Goal: Book appointment/travel/reservation

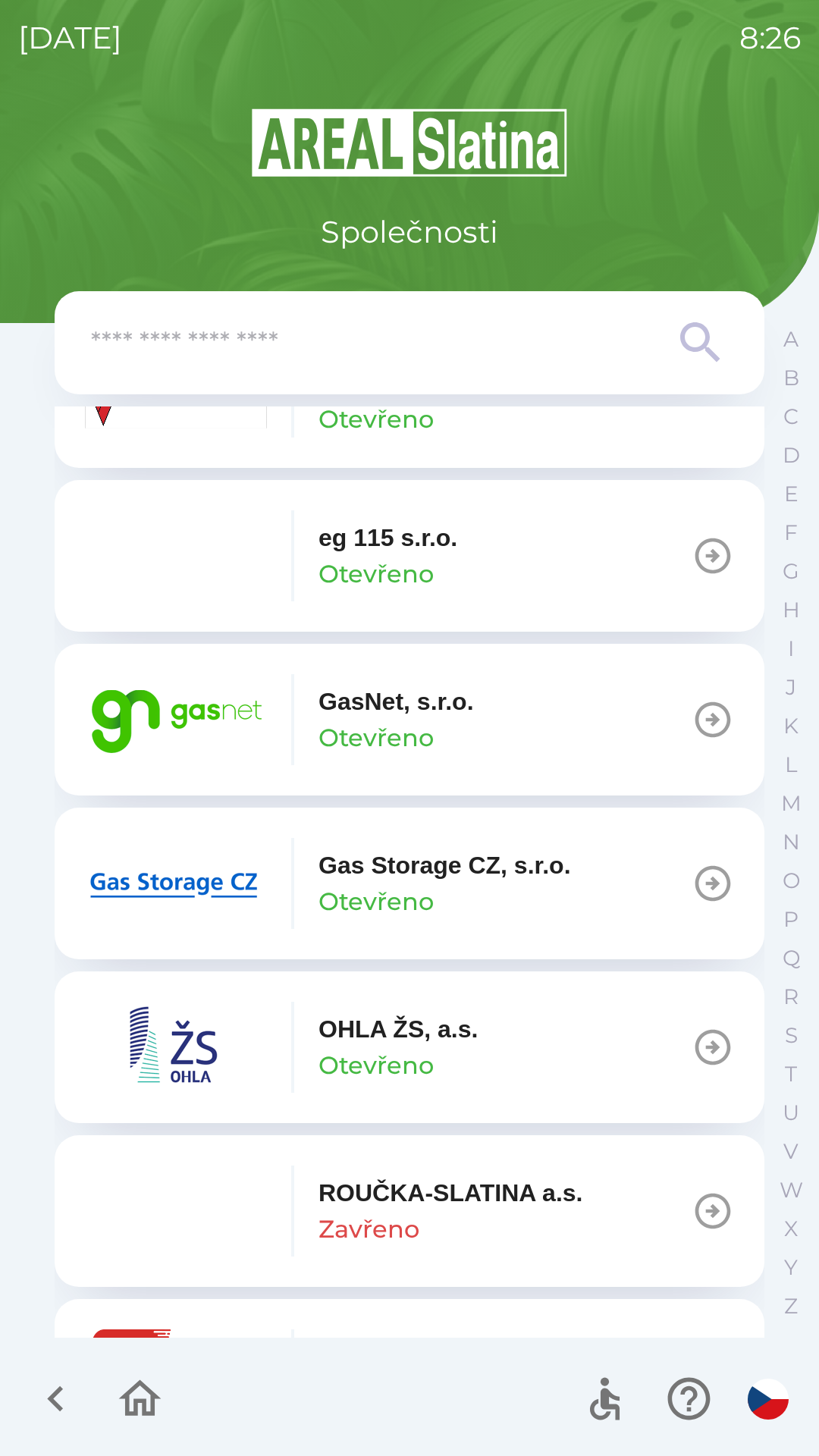
scroll to position [943, 0]
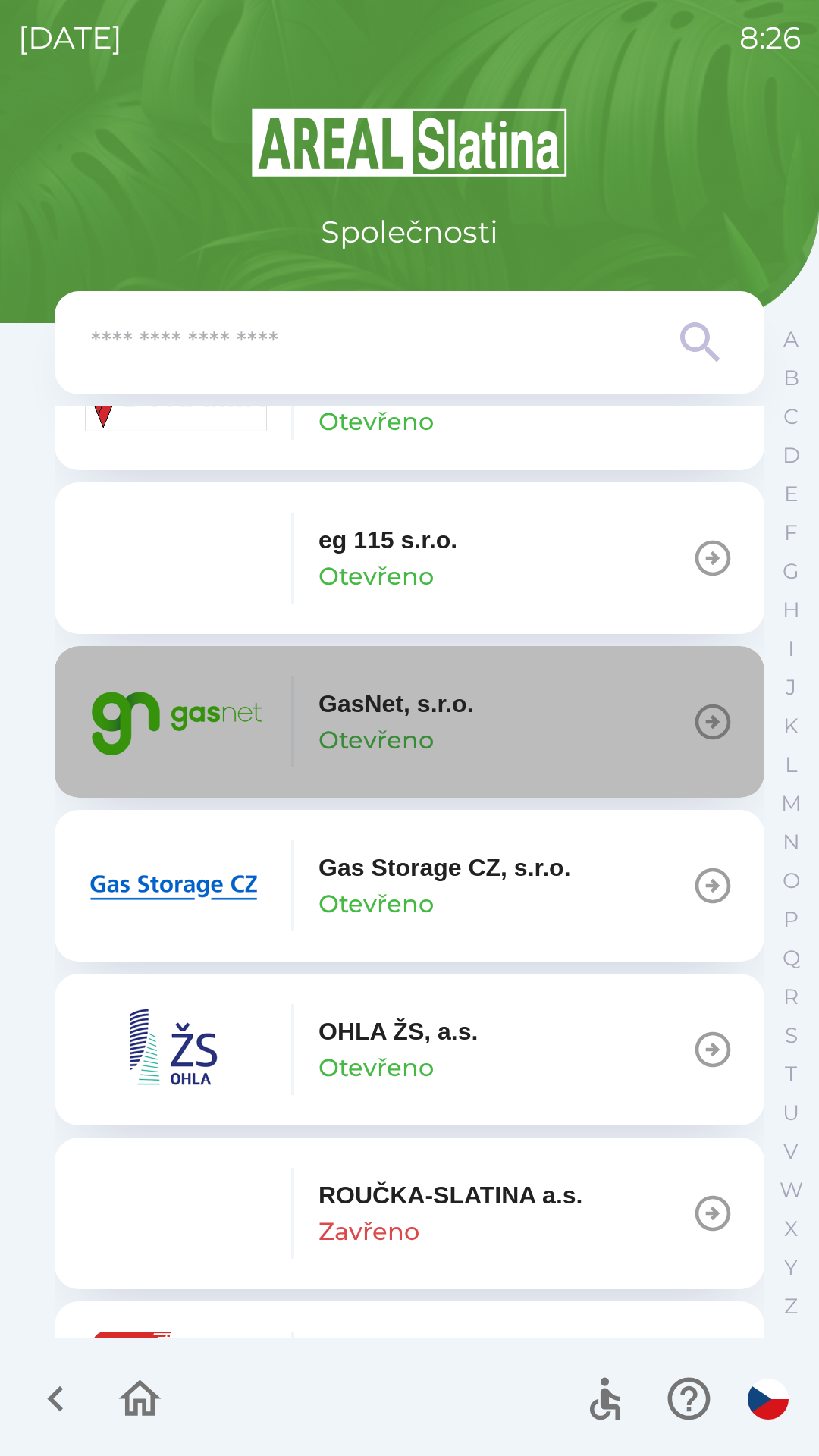
click at [519, 716] on button "GasNet, s.r.o. Otevřeno" at bounding box center [410, 722] width 710 height 151
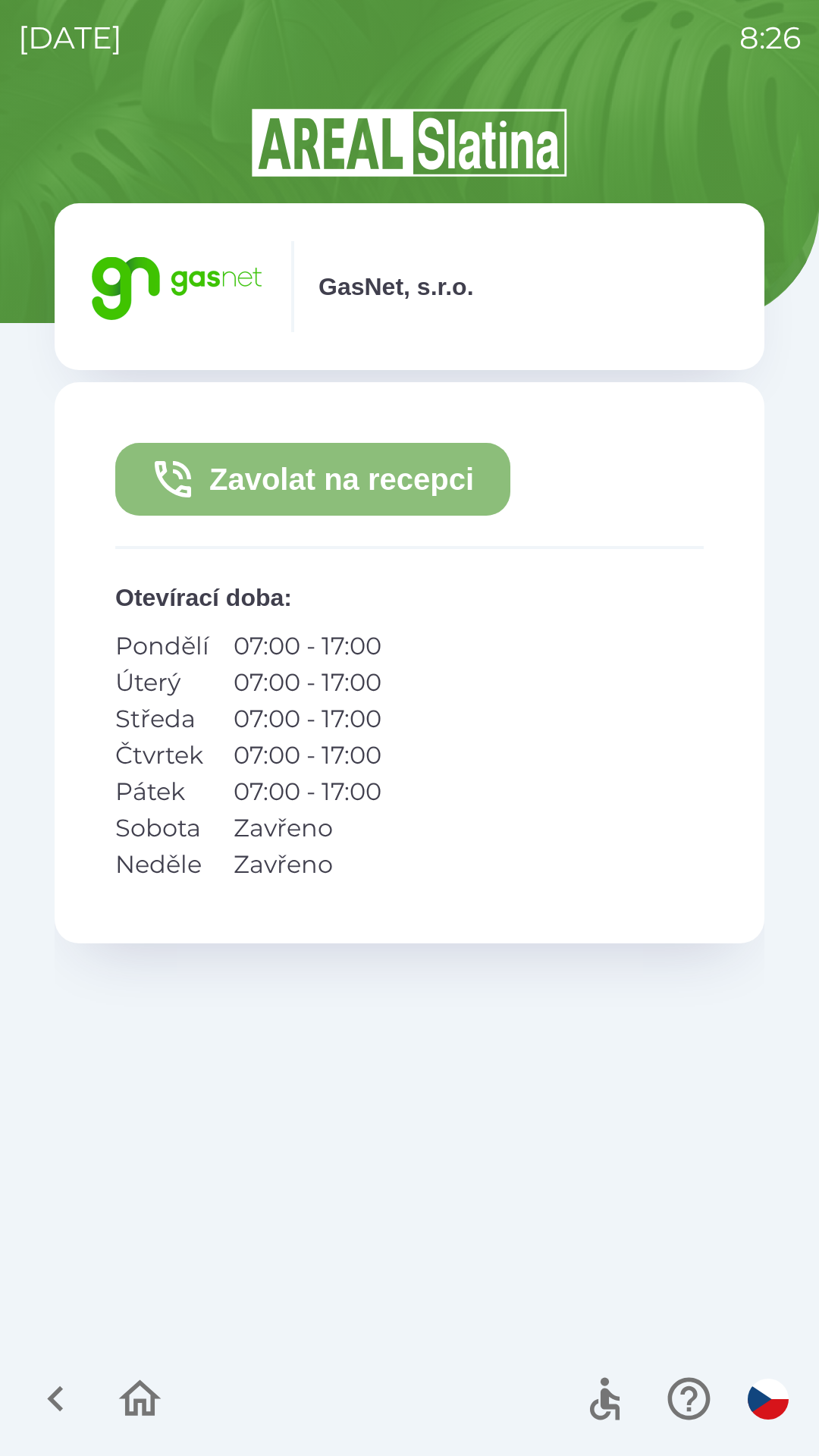
click at [448, 489] on button "Zavolat na recepci" at bounding box center [313, 480] width 395 height 73
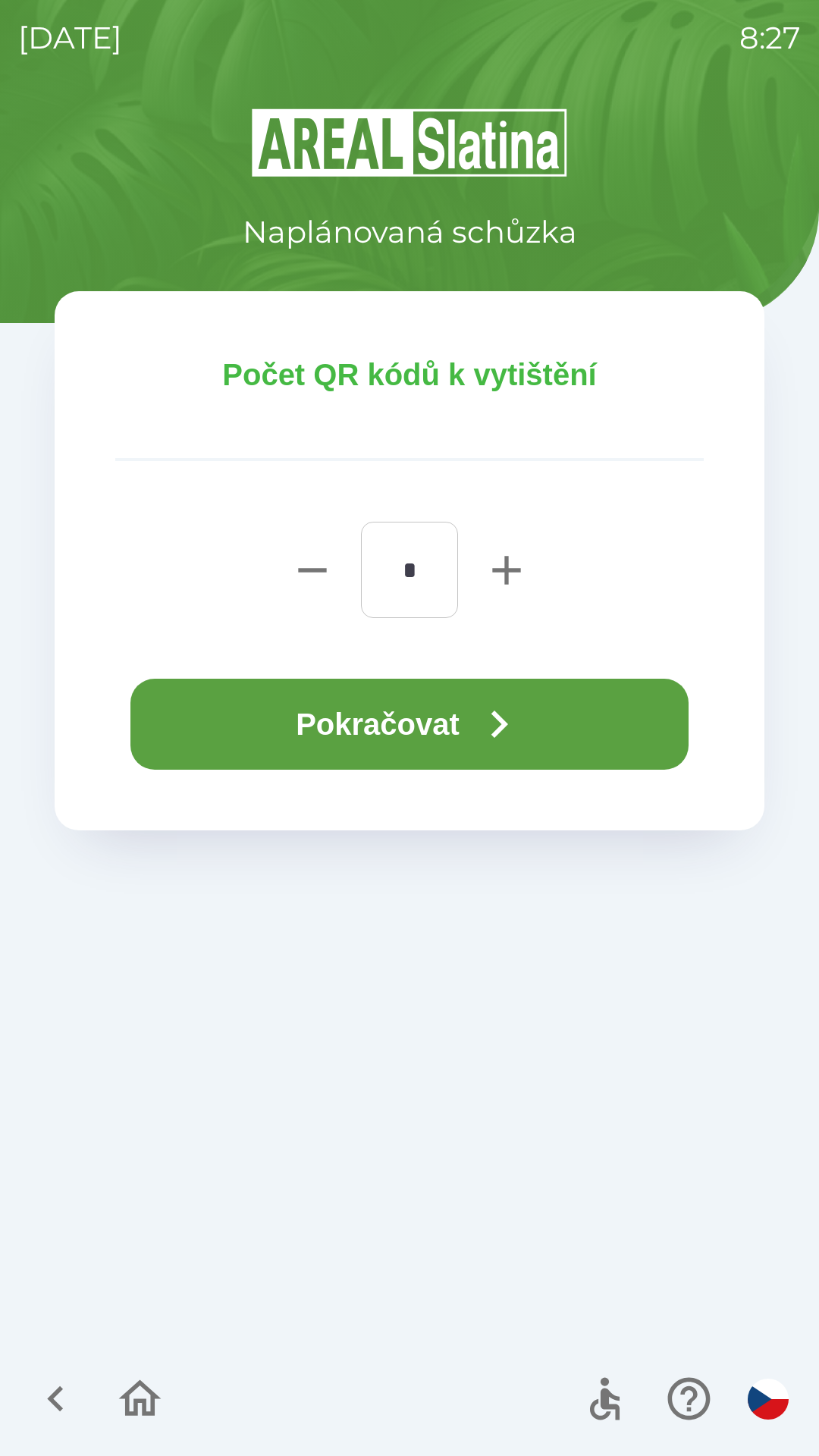
click at [493, 737] on icon "button" at bounding box center [499, 724] width 54 height 54
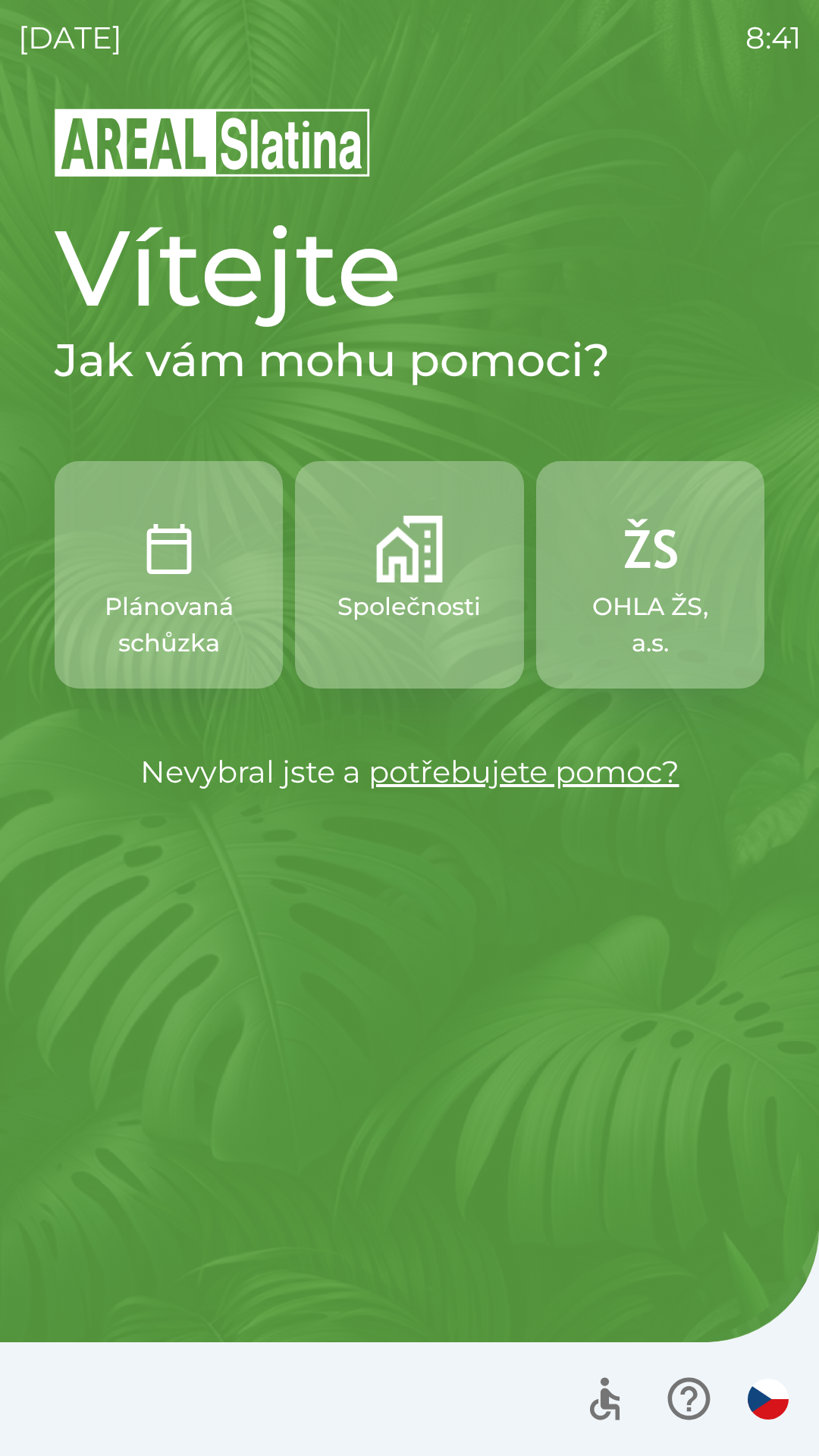
click at [410, 576] on img "button" at bounding box center [410, 549] width 67 height 67
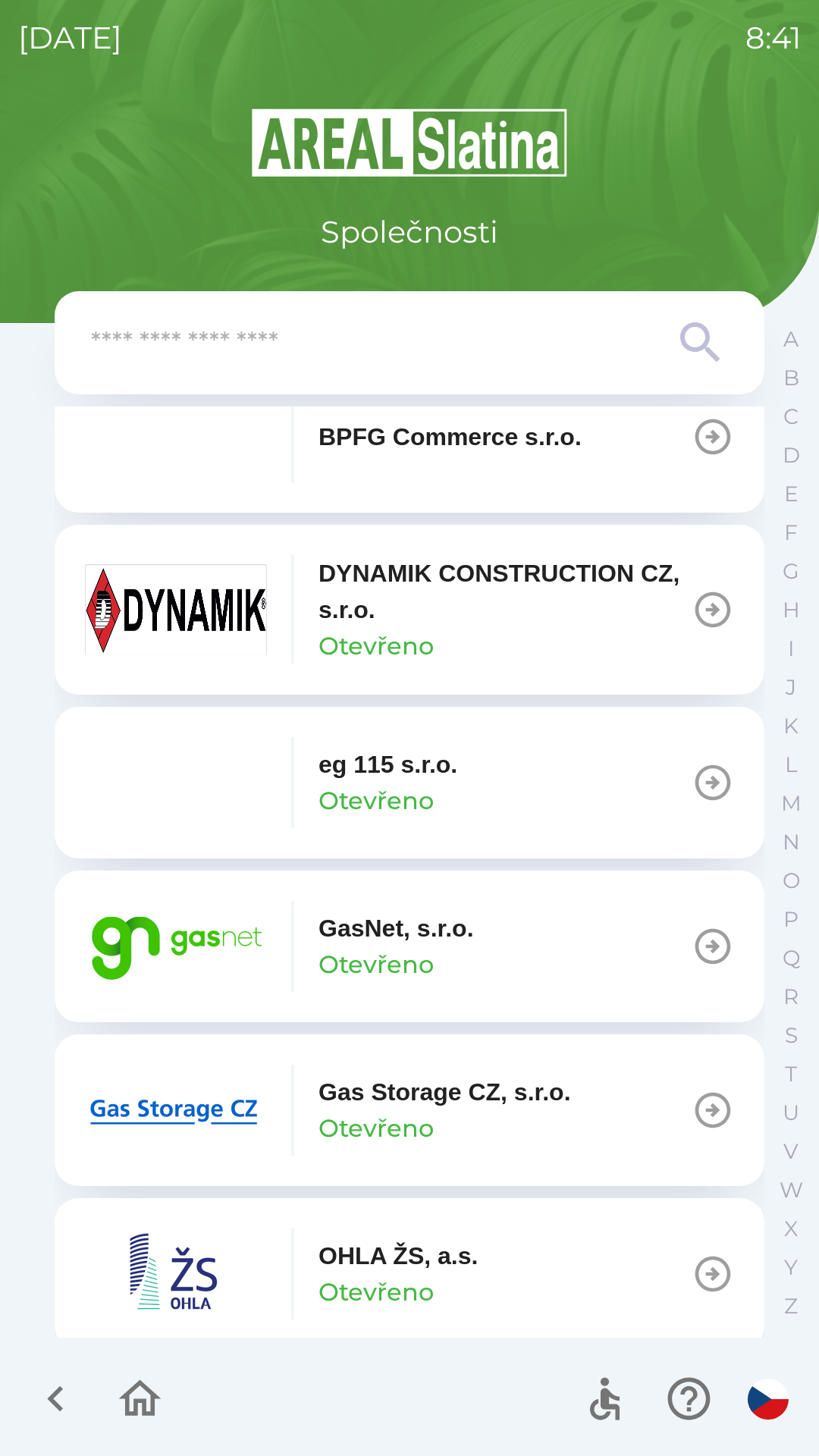
scroll to position [720, 0]
click at [382, 941] on p "GasNet, s.r.o." at bounding box center [396, 927] width 156 height 36
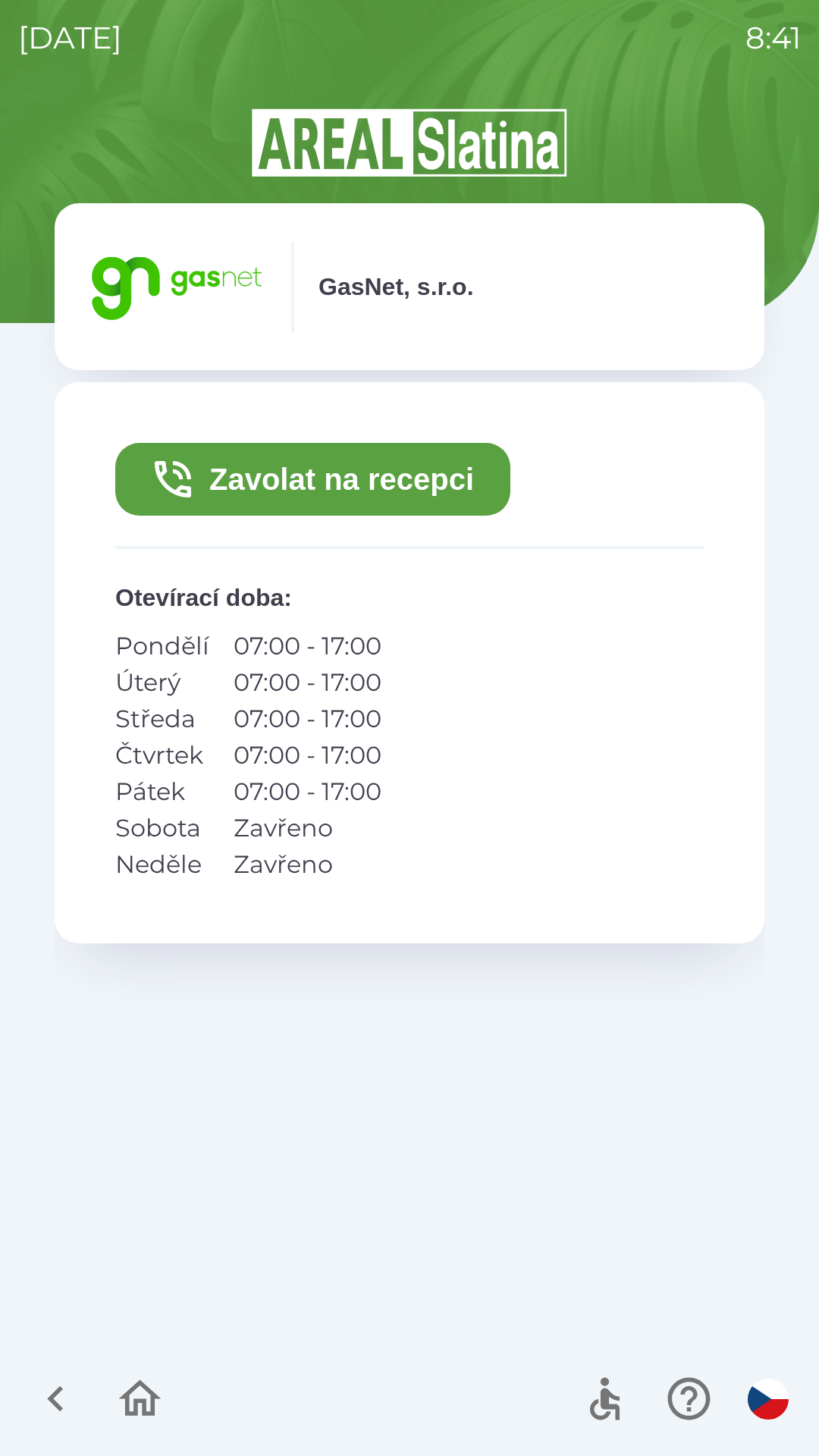
click at [281, 480] on button "Zavolat na recepci" at bounding box center [313, 480] width 395 height 73
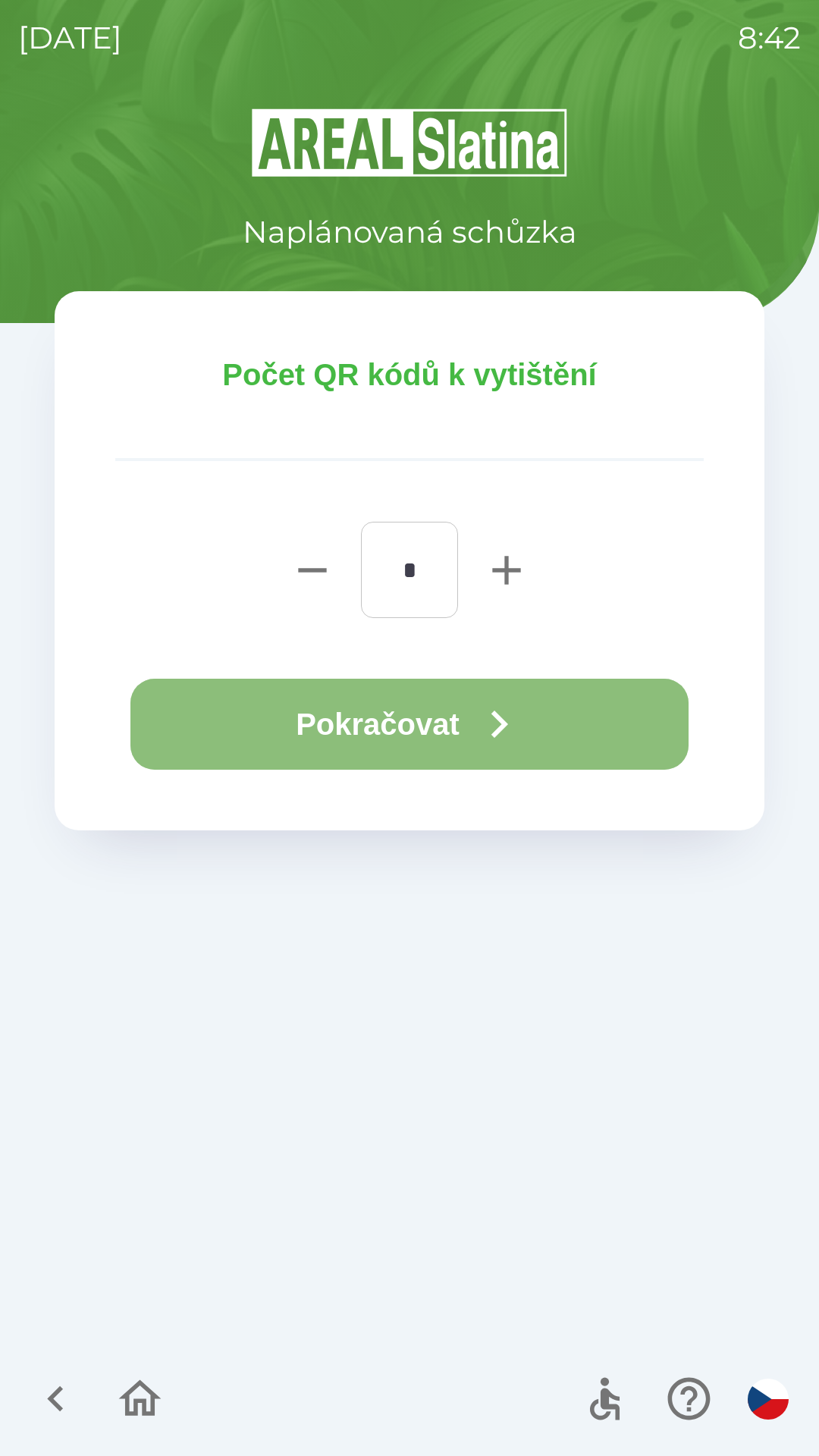
click at [443, 723] on button "Pokračovat" at bounding box center [410, 724] width 558 height 91
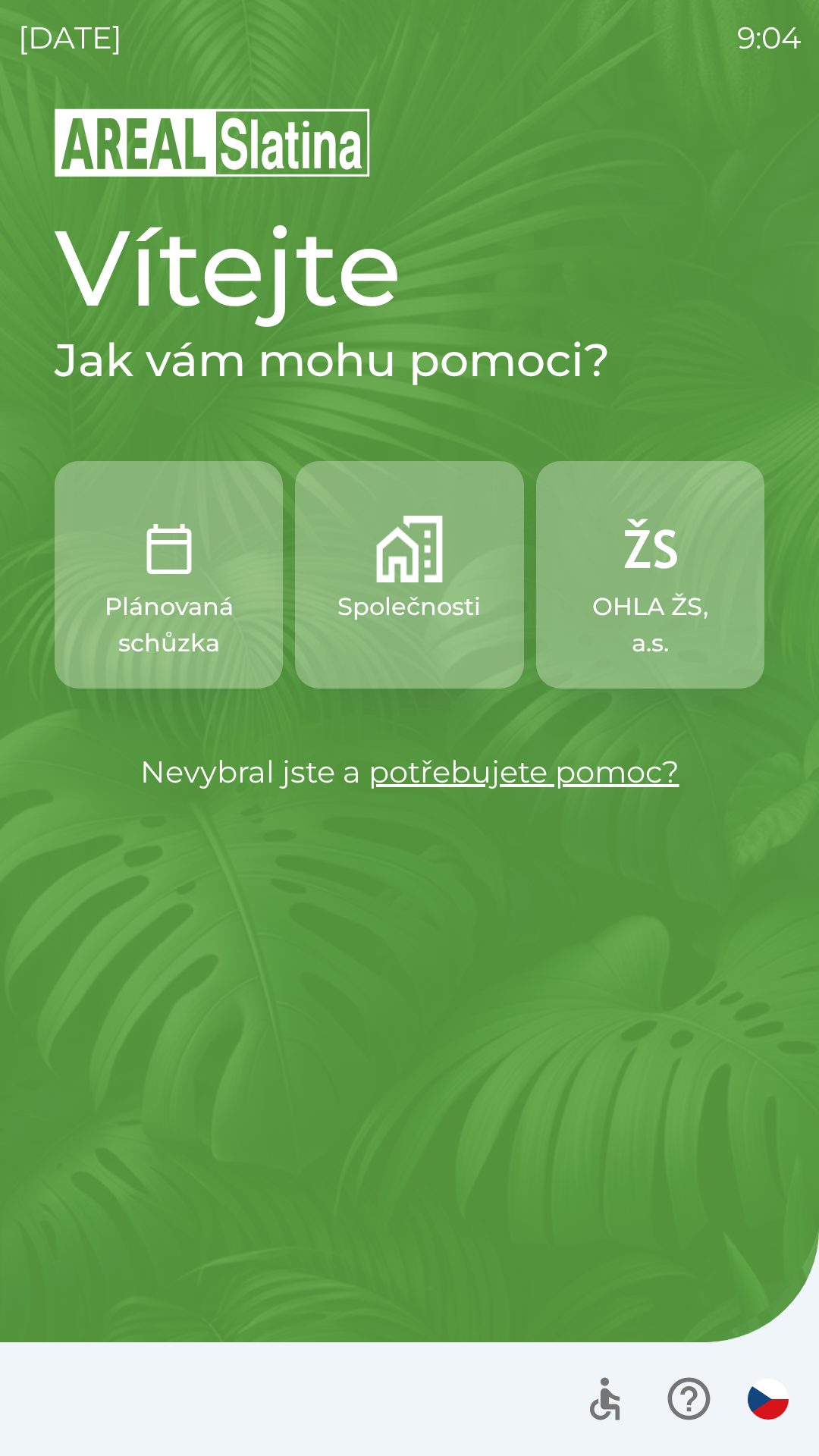
click at [185, 632] on p "Plánovaná schůzka" at bounding box center [168, 625] width 156 height 73
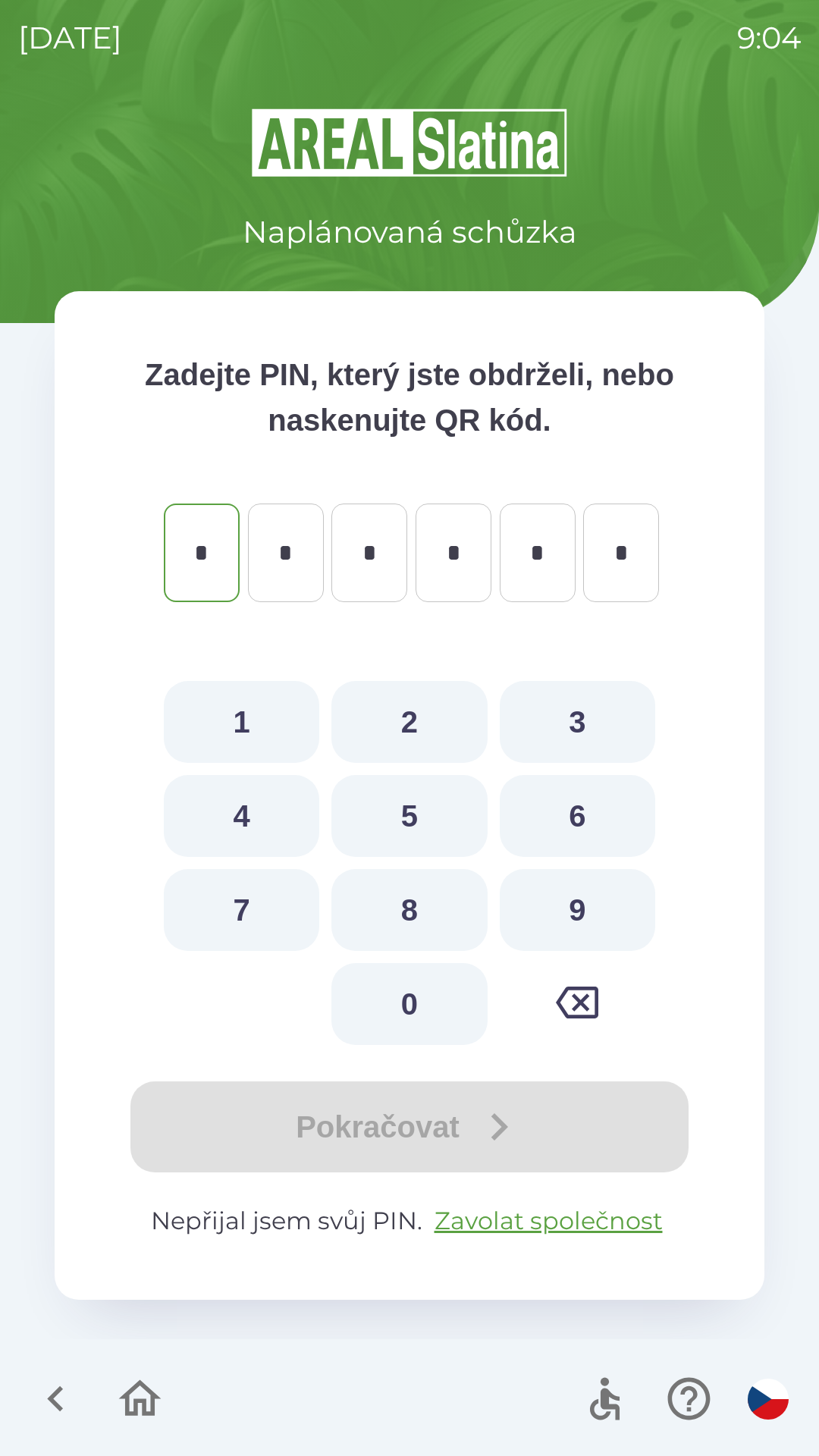
click at [151, 1396] on icon "button" at bounding box center [141, 1398] width 43 height 36
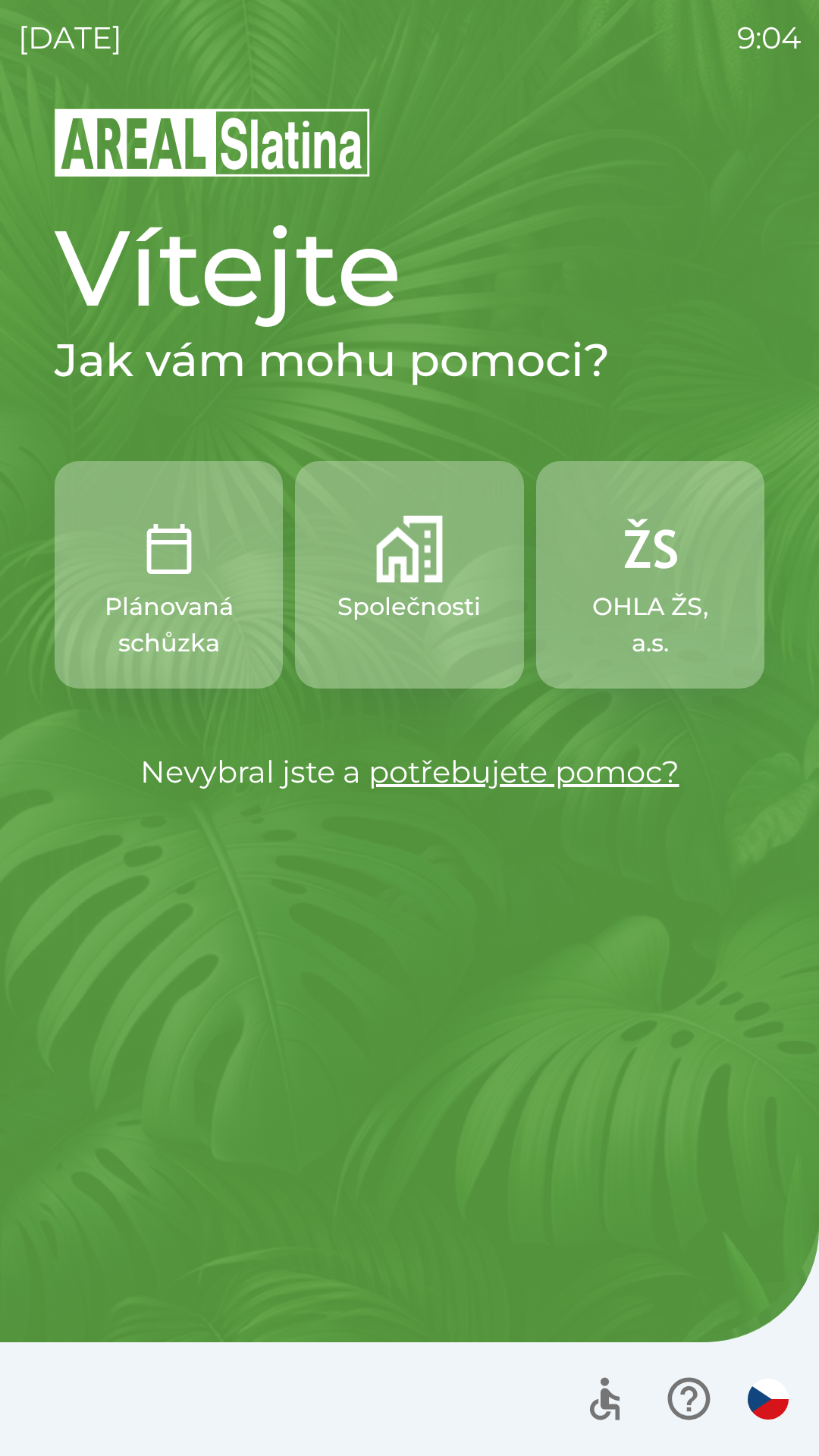
click at [418, 644] on button "Společnosti" at bounding box center [410, 575] width 229 height 228
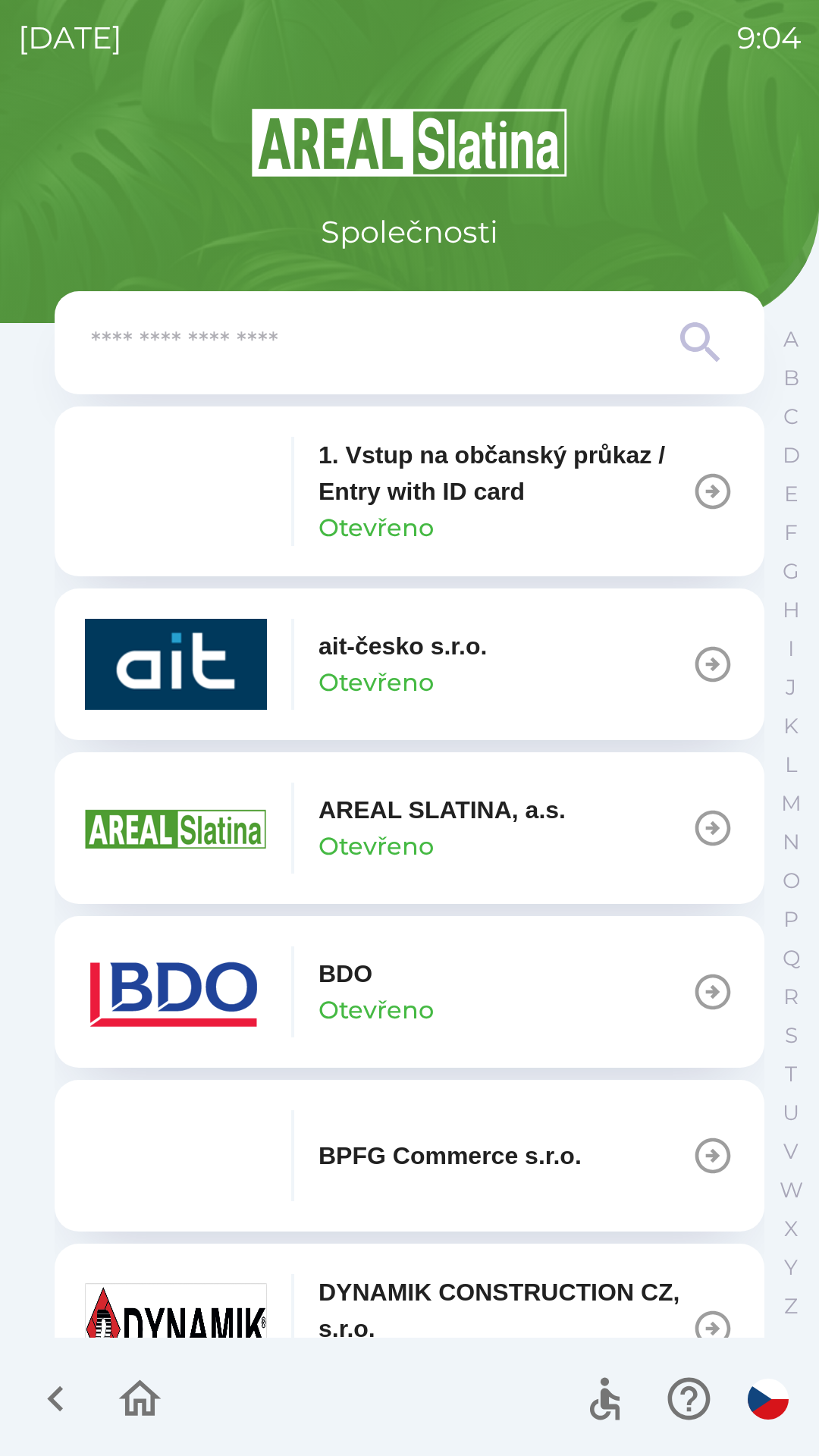
click at [583, 1006] on button "BDO Otevřeno" at bounding box center [410, 992] width 710 height 151
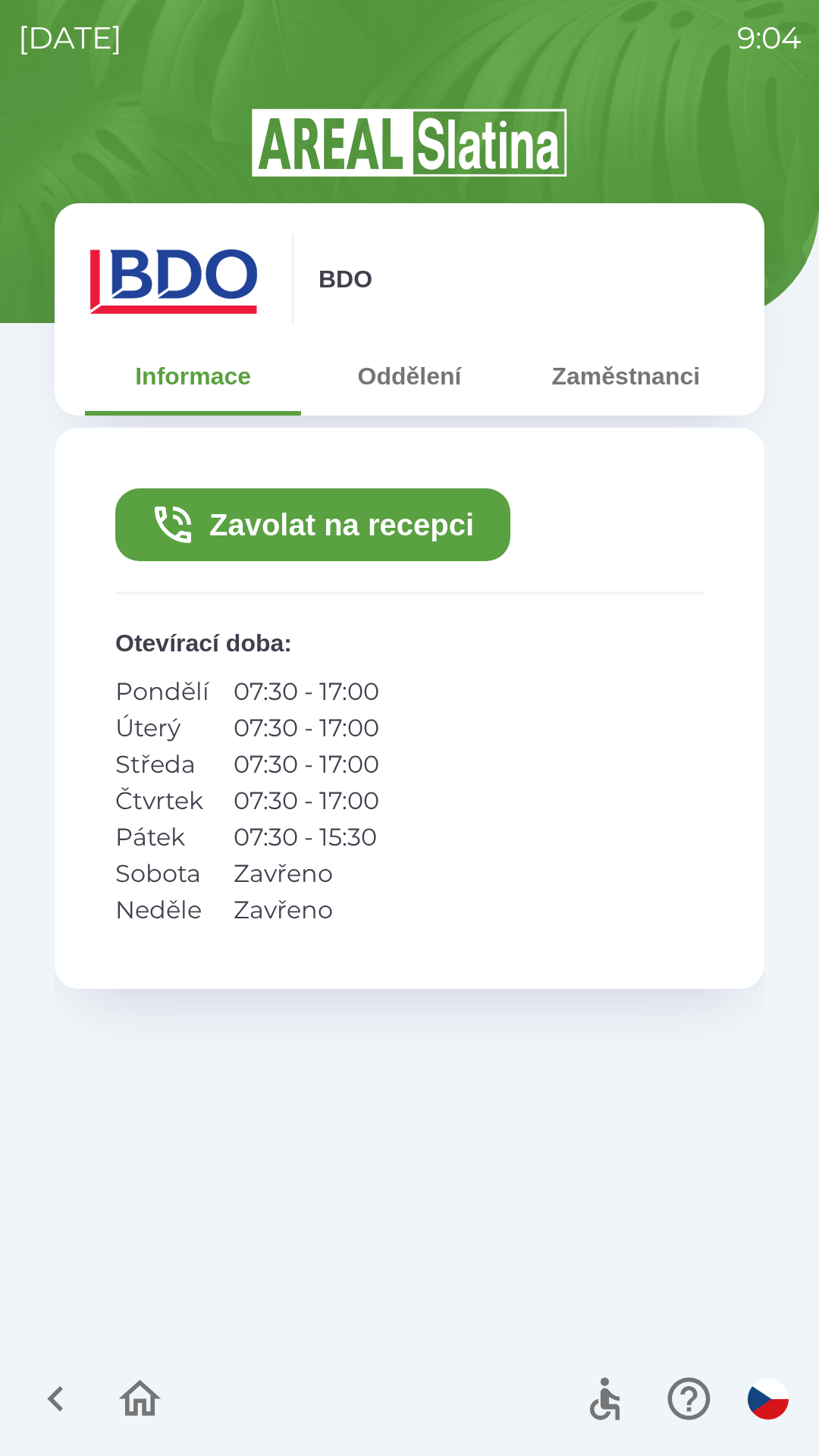
click at [414, 527] on button "Zavolat na recepci" at bounding box center [313, 525] width 395 height 73
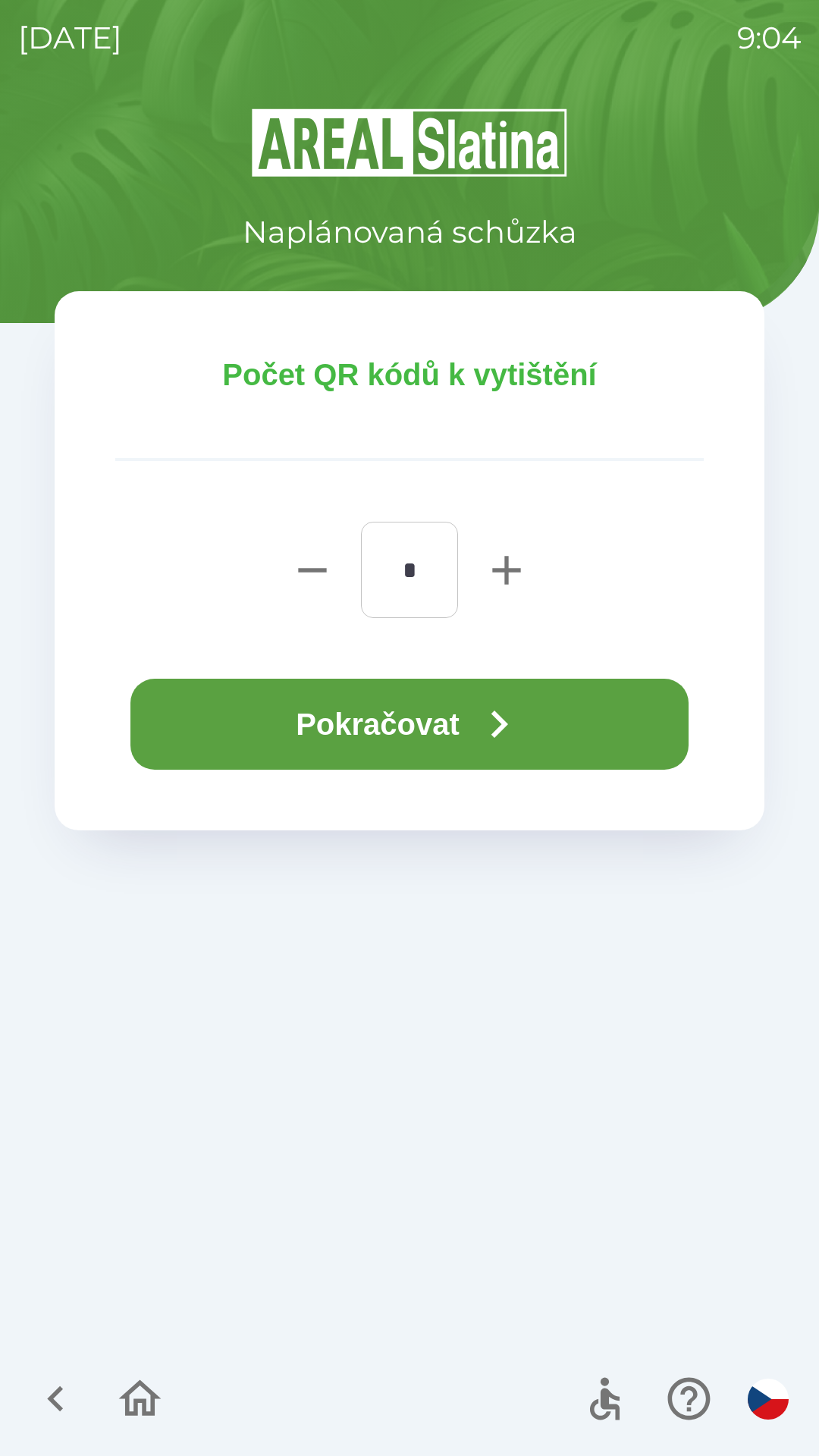
click at [505, 583] on icon "button" at bounding box center [507, 570] width 49 height 49
type input "*"
click at [418, 739] on button "Pokračovat" at bounding box center [410, 724] width 558 height 91
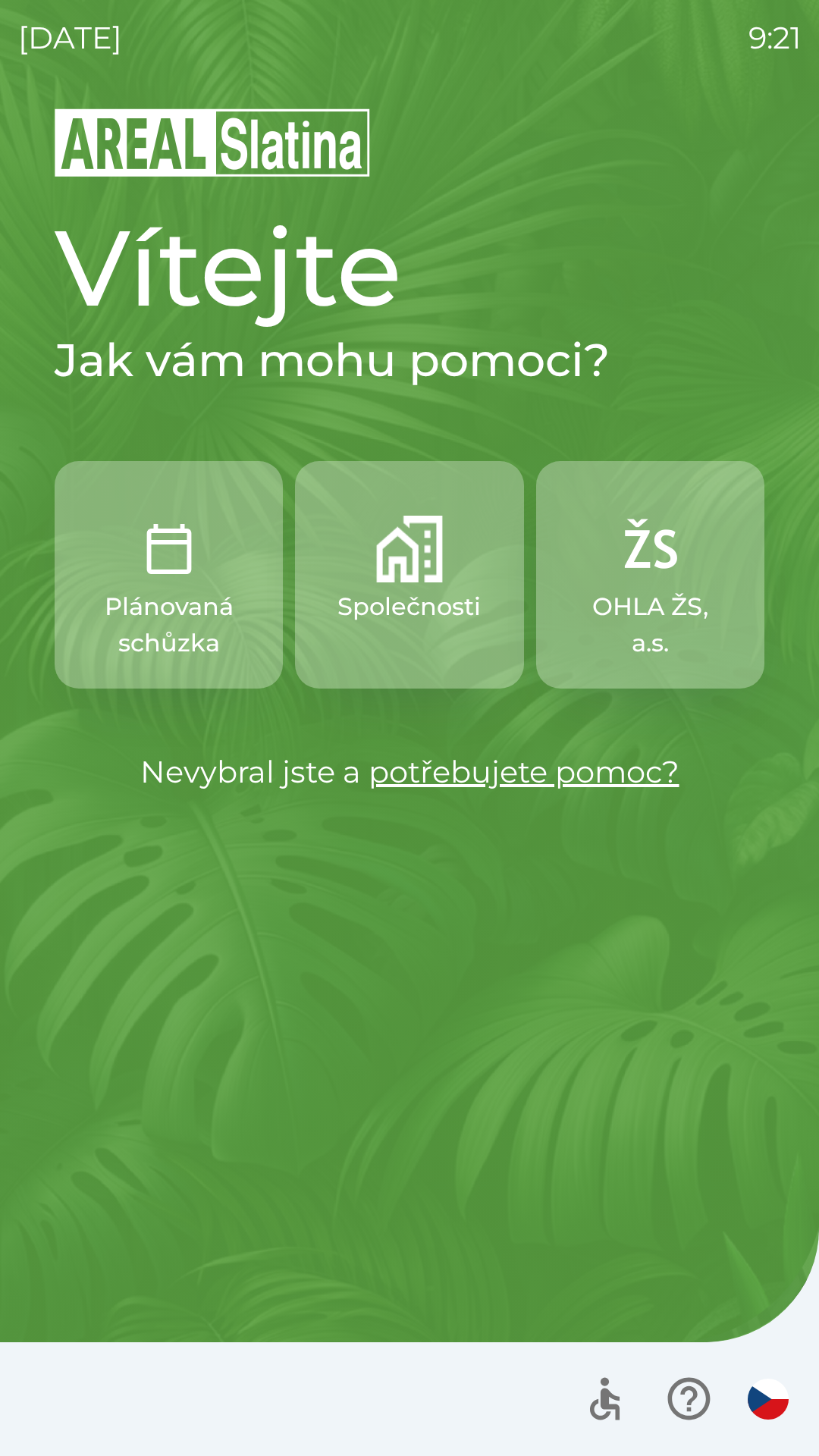
click at [411, 599] on p "Společnosti" at bounding box center [409, 606] width 143 height 36
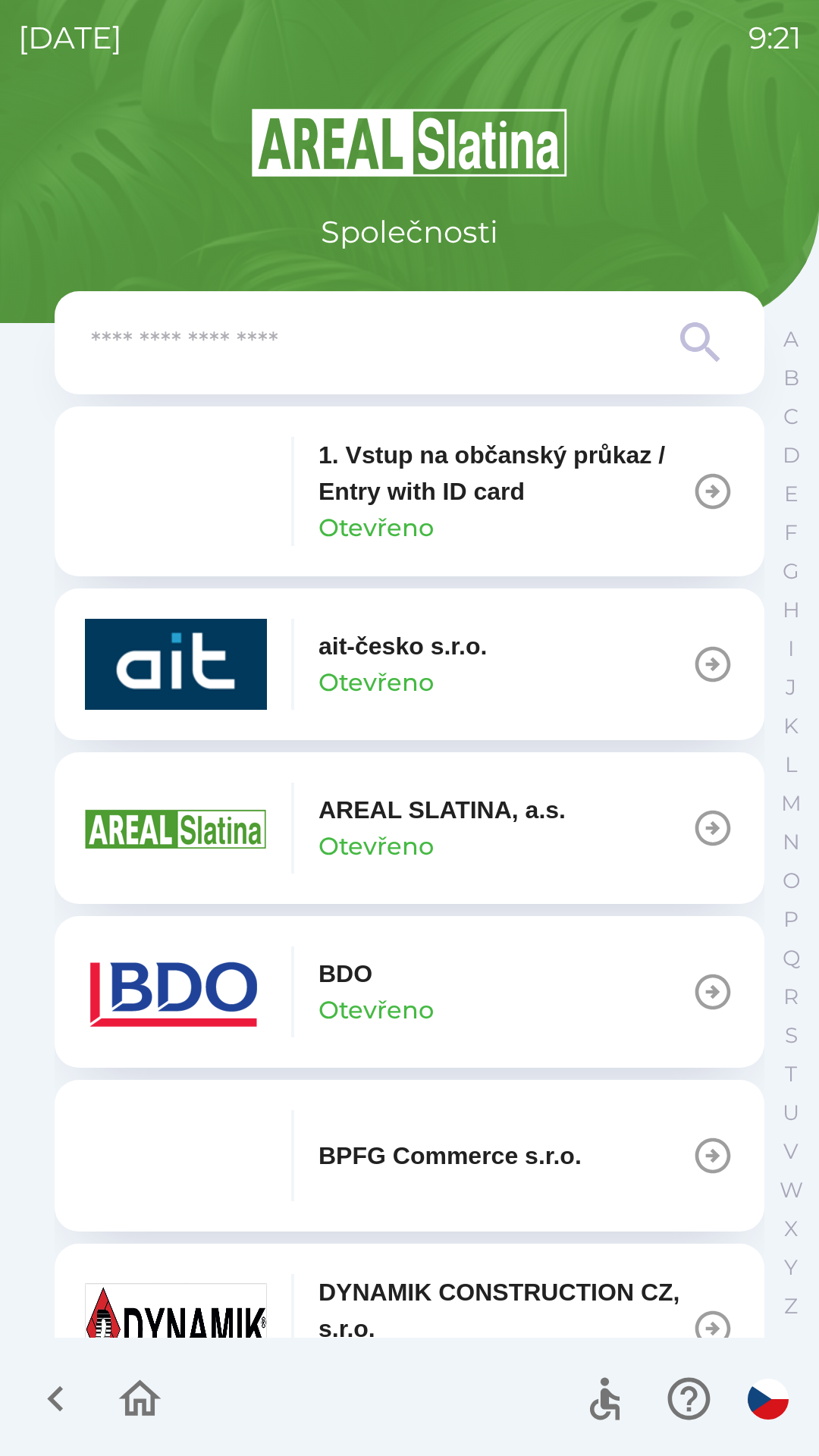
click at [696, 991] on icon "button" at bounding box center [714, 992] width 36 height 36
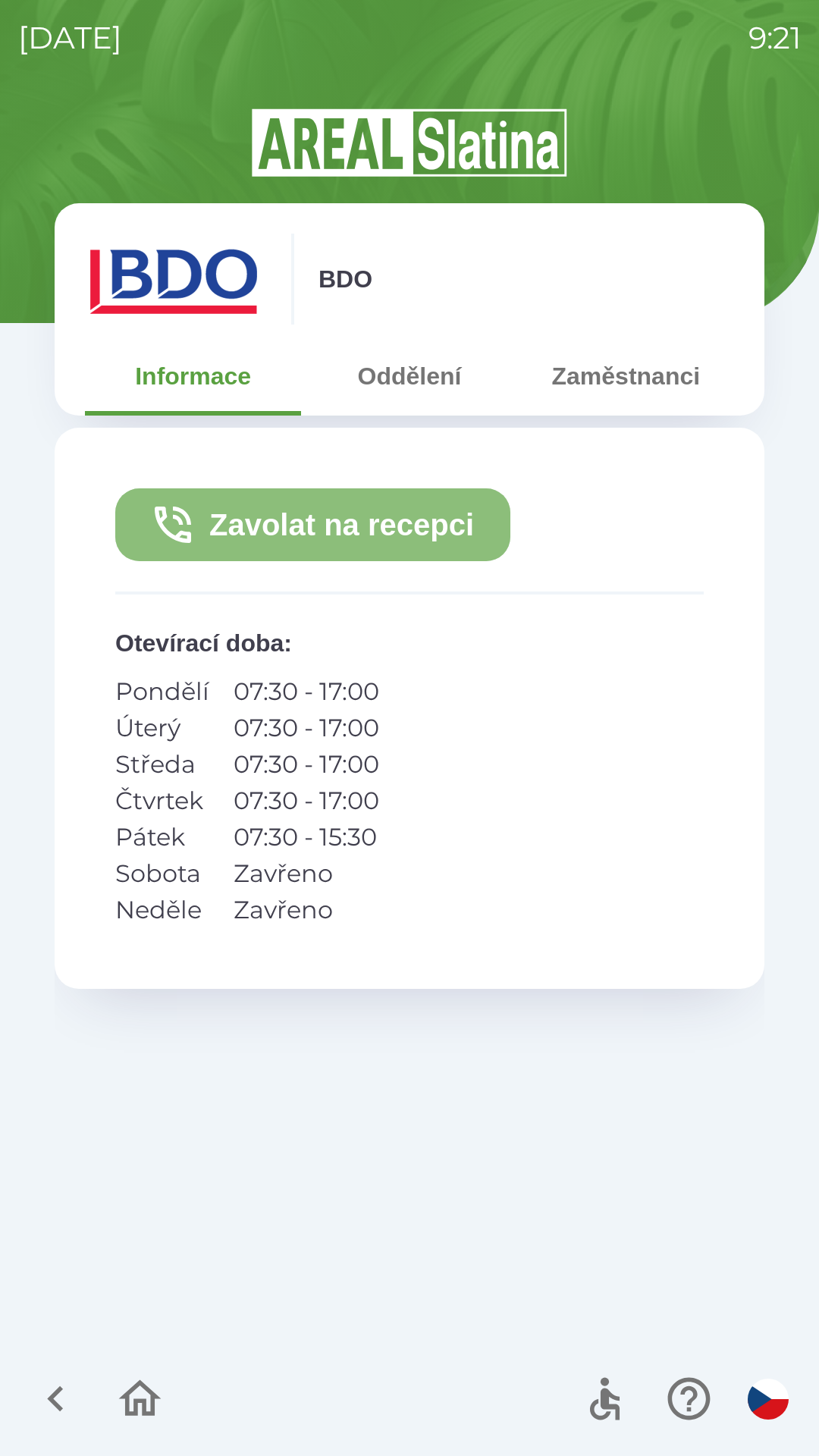
click at [386, 521] on button "Zavolat na recepci" at bounding box center [313, 525] width 395 height 73
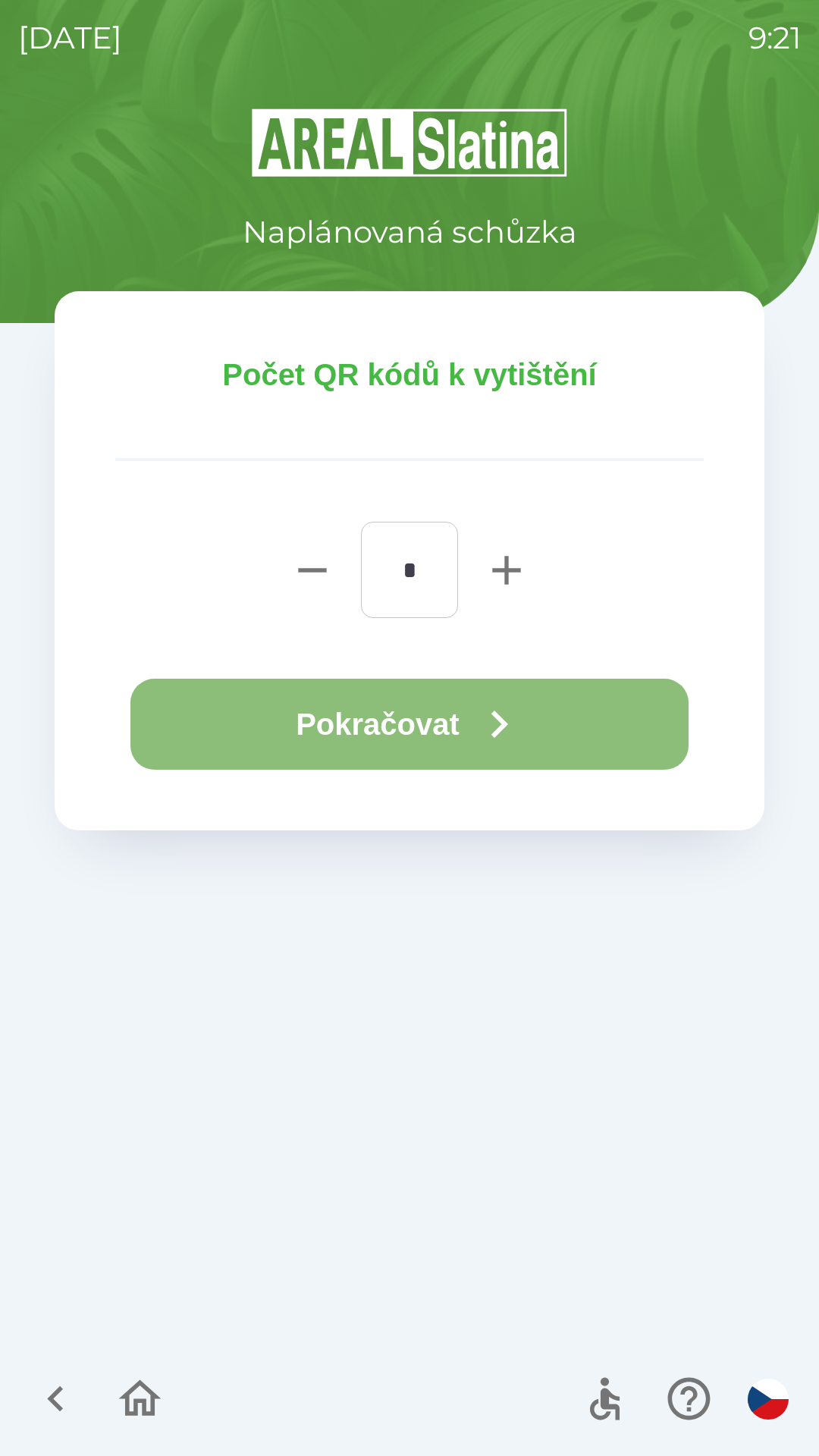
click at [440, 729] on button "Pokračovat" at bounding box center [410, 724] width 558 height 91
